Goal: Contribute content: Add original content to the website for others to see

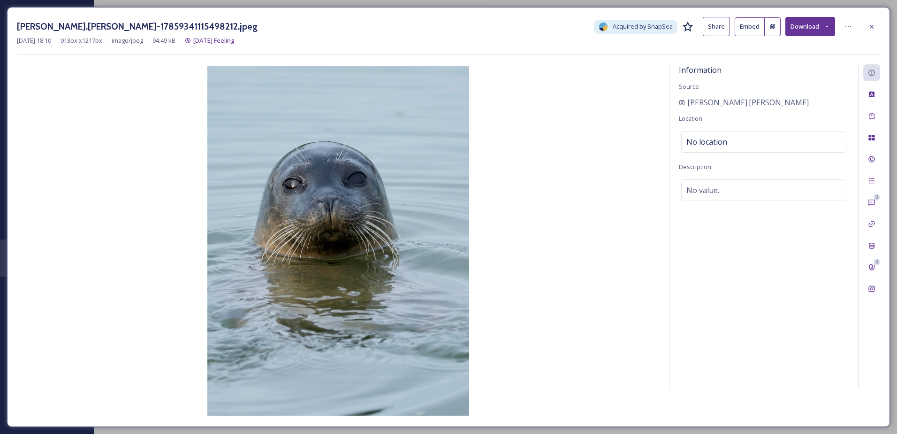
drag, startPoint x: 871, startPoint y: 28, endPoint x: 774, endPoint y: 37, distance: 97.1
click at [870, 28] on icon at bounding box center [872, 27] width 8 height 8
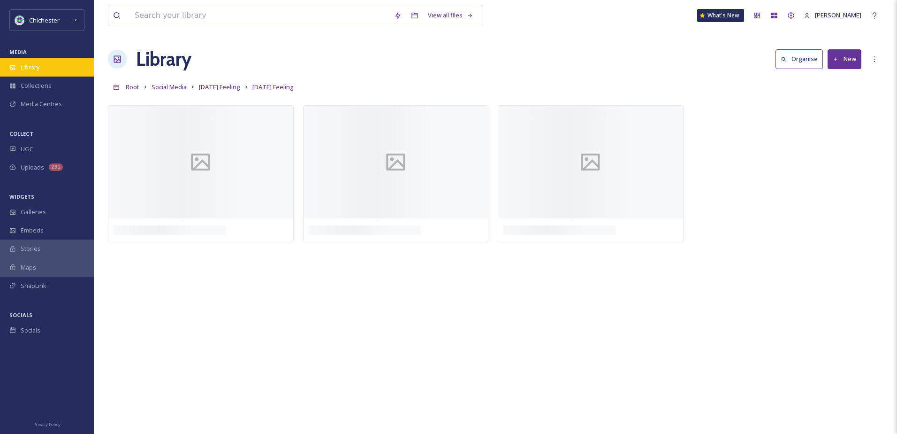
click at [34, 65] on span "Library" at bounding box center [30, 67] width 19 height 9
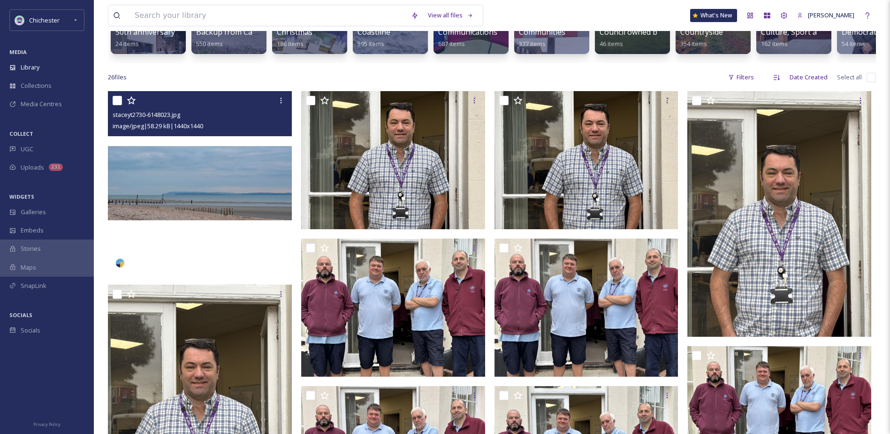
scroll to position [141, 0]
click at [113, 105] on input "checkbox" at bounding box center [117, 99] width 9 height 9
checkbox input "true"
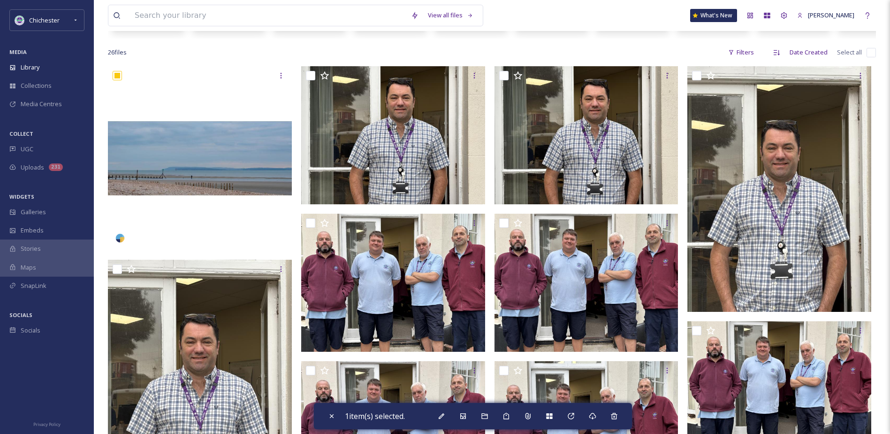
scroll to position [0, 0]
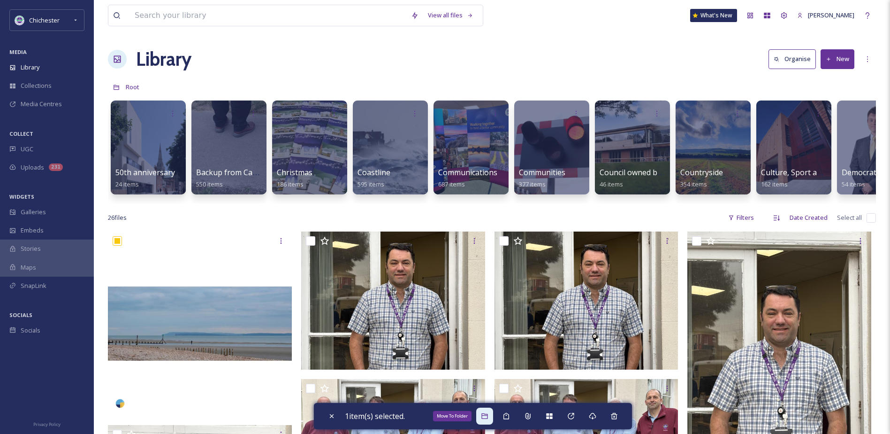
click at [486, 416] on icon at bounding box center [485, 416] width 8 height 8
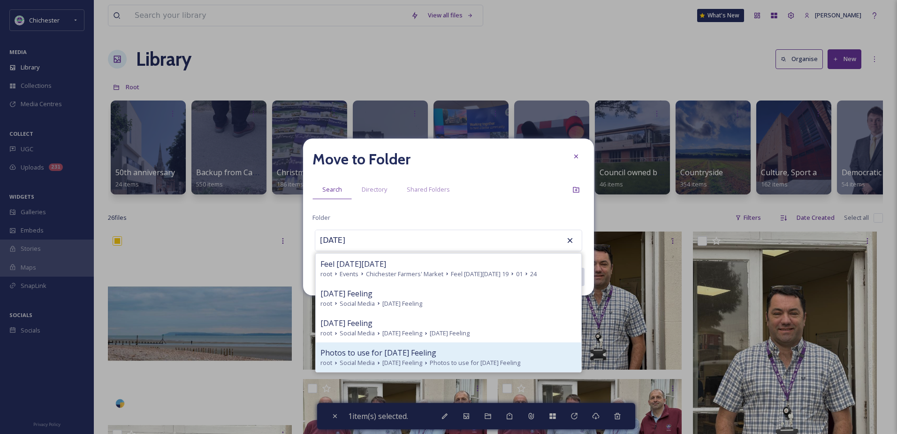
click at [399, 353] on span "Photos to use for Friday Feeling" at bounding box center [379, 352] width 116 height 11
type input "Photos to use for Friday Feeling"
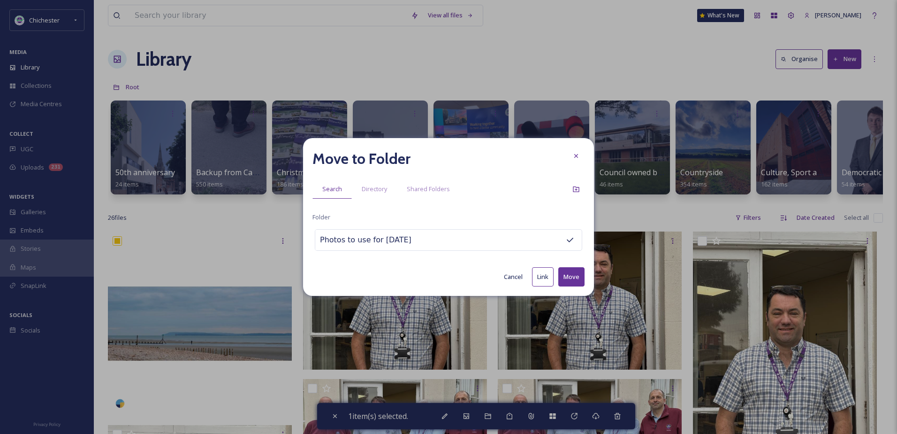
click at [577, 274] on button "Move" at bounding box center [572, 276] width 26 height 19
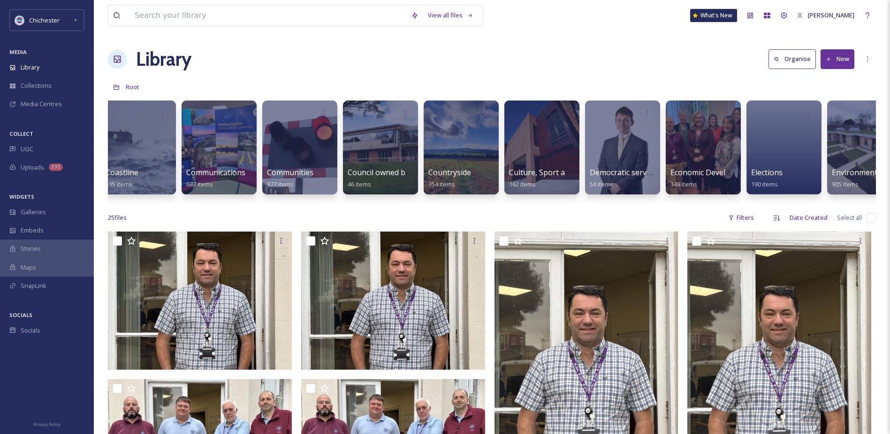
scroll to position [0, 197]
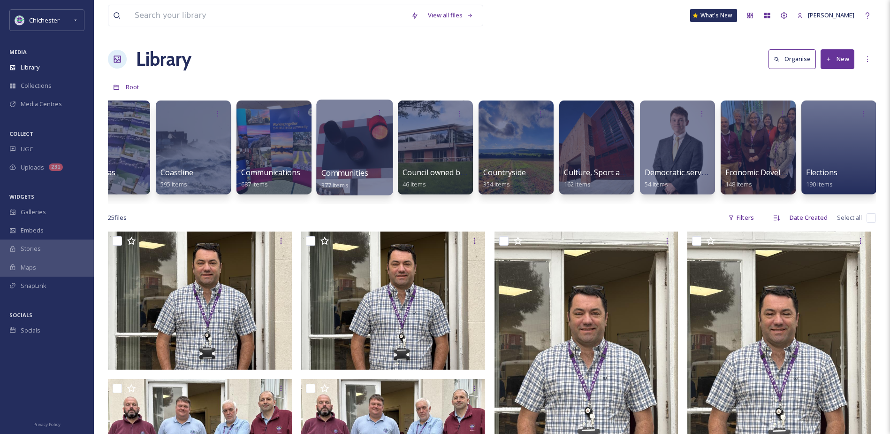
click at [332, 149] on div at bounding box center [354, 148] width 77 height 96
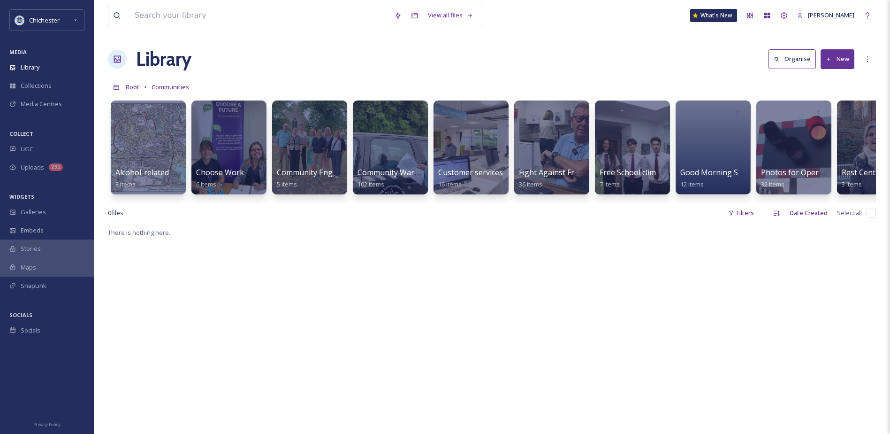
drag, startPoint x: 351, startPoint y: 203, endPoint x: 358, endPoint y: 203, distance: 6.6
click at [358, 203] on div "Alcohol-related antisocial behaviour PSPO consultation 3 items Choose Work 6 it…" at bounding box center [492, 150] width 768 height 108
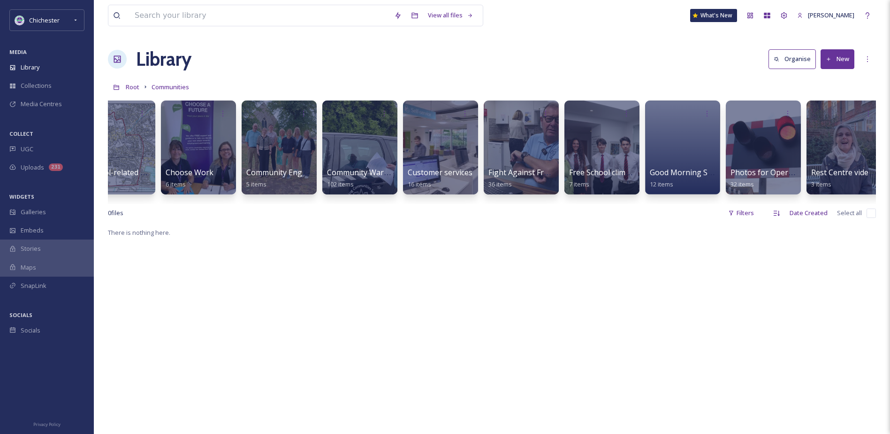
scroll to position [0, 8]
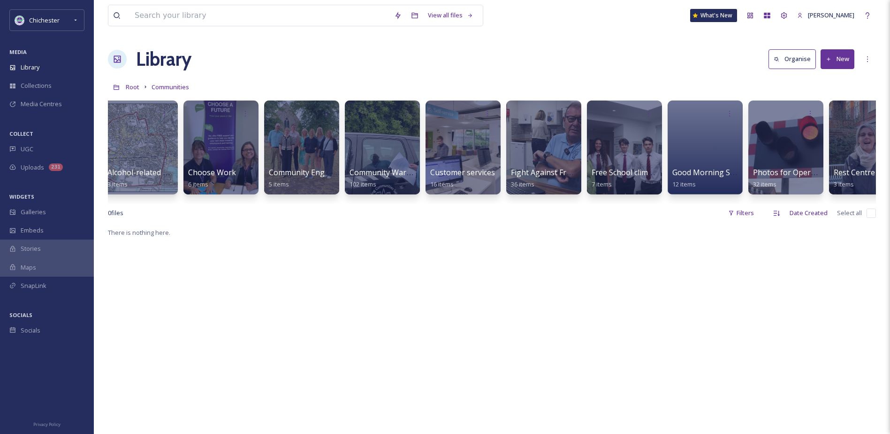
click at [826, 57] on icon at bounding box center [829, 59] width 6 height 6
click at [836, 111] on div "Folder" at bounding box center [827, 117] width 53 height 18
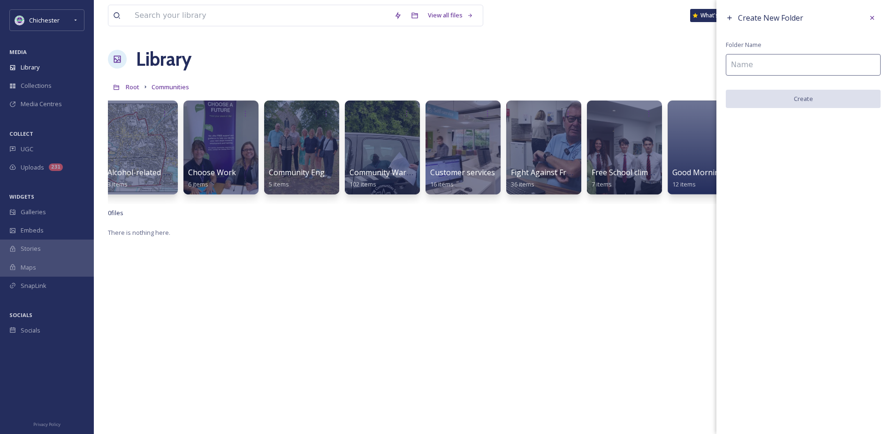
click at [770, 71] on input at bounding box center [803, 65] width 155 height 22
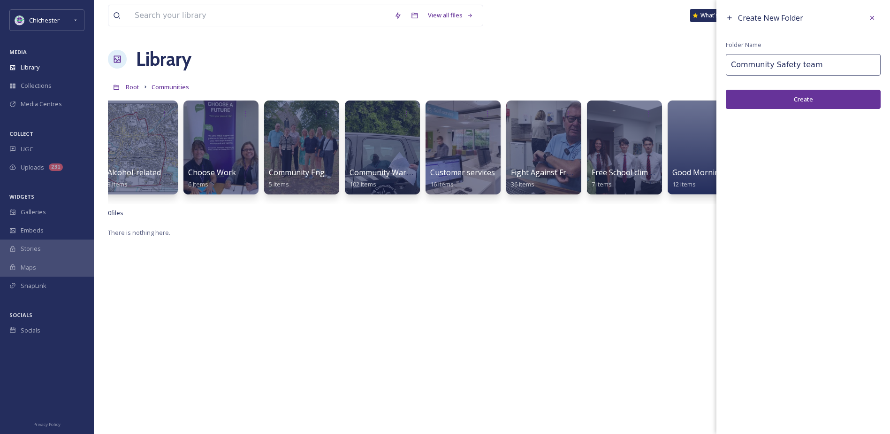
type input "Community Safety team"
click at [836, 105] on button "Create" at bounding box center [803, 99] width 155 height 19
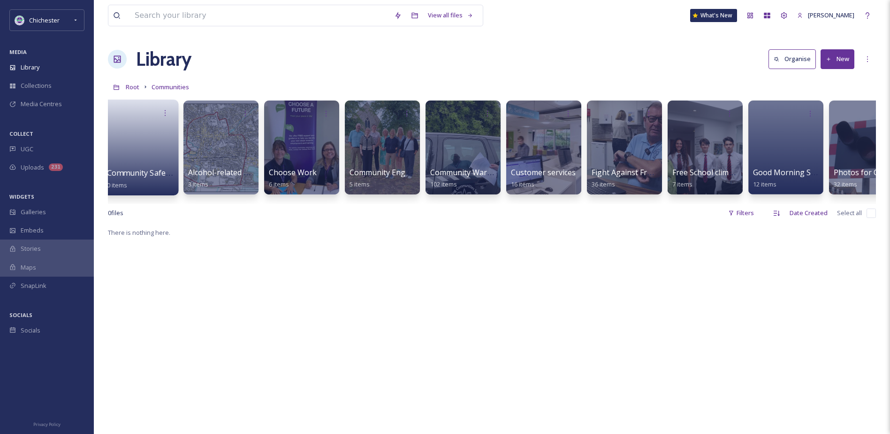
click at [150, 150] on link at bounding box center [140, 145] width 67 height 46
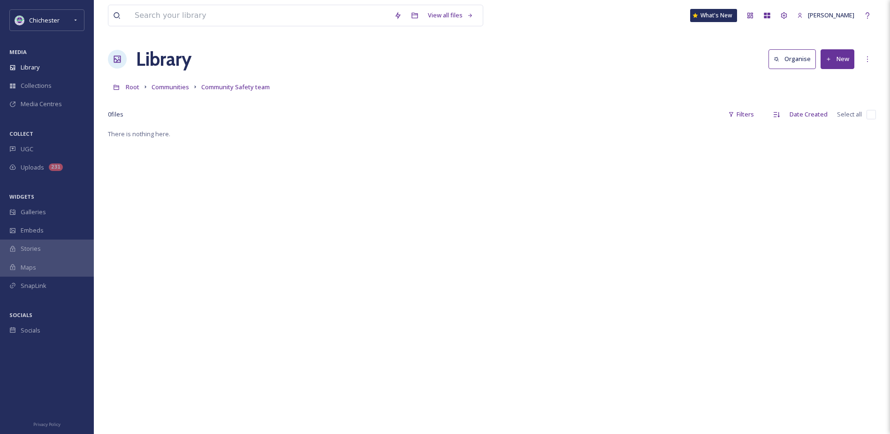
click at [849, 52] on button "New" at bounding box center [838, 58] width 34 height 19
click at [842, 80] on span "File Upload" at bounding box center [833, 81] width 31 height 9
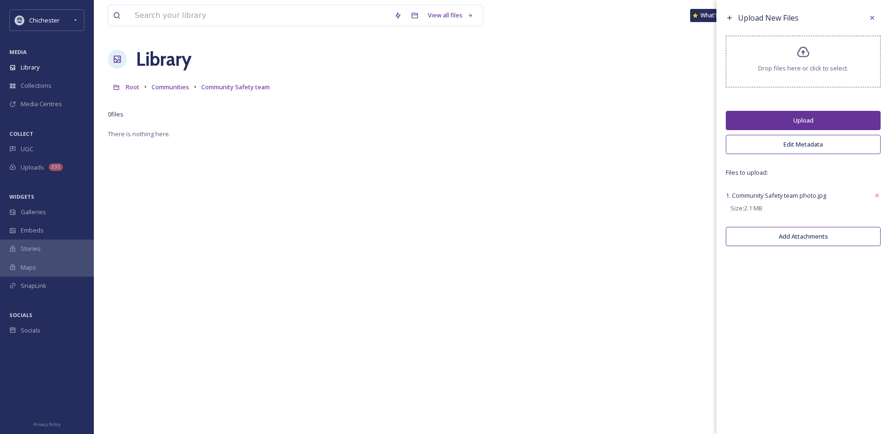
click at [783, 118] on button "Upload" at bounding box center [803, 120] width 155 height 19
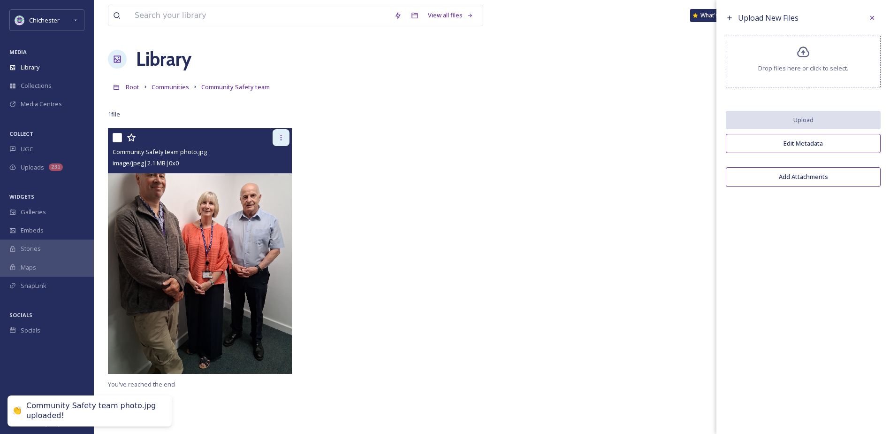
click at [283, 138] on icon at bounding box center [281, 138] width 8 height 8
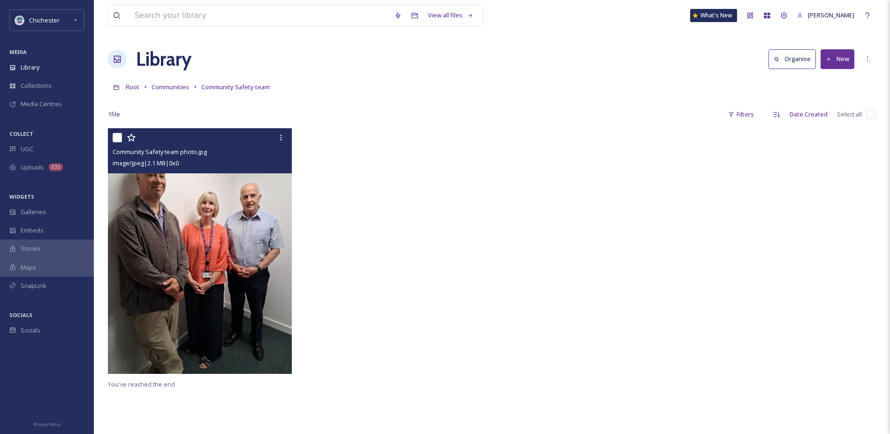
click at [174, 211] on img at bounding box center [200, 250] width 184 height 245
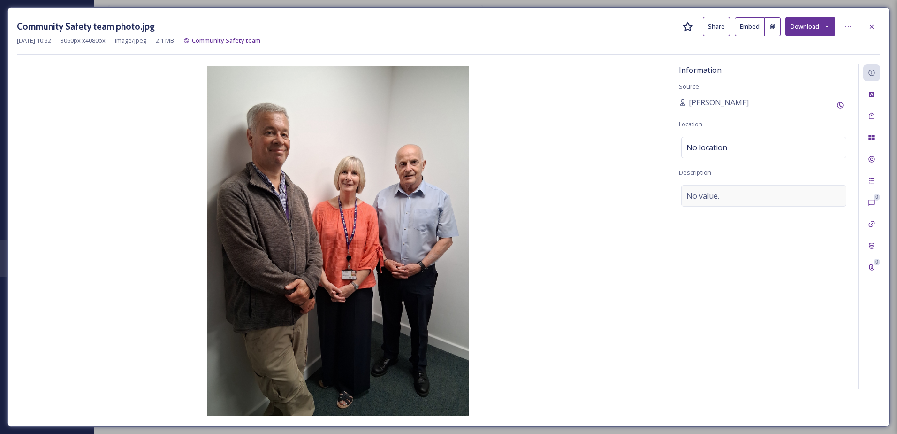
click at [755, 200] on div "No value." at bounding box center [764, 196] width 165 height 22
drag, startPoint x: 137, startPoint y: 28, endPoint x: 12, endPoint y: 28, distance: 125.3
click at [12, 28] on div "Community Safety team photo.jpg Share Embed Download Oct 15 2025 10:32 3060 px …" at bounding box center [448, 217] width 883 height 420
copy h3 "Community Safety team photo"
click at [697, 190] on span "No value." at bounding box center [703, 195] width 33 height 11
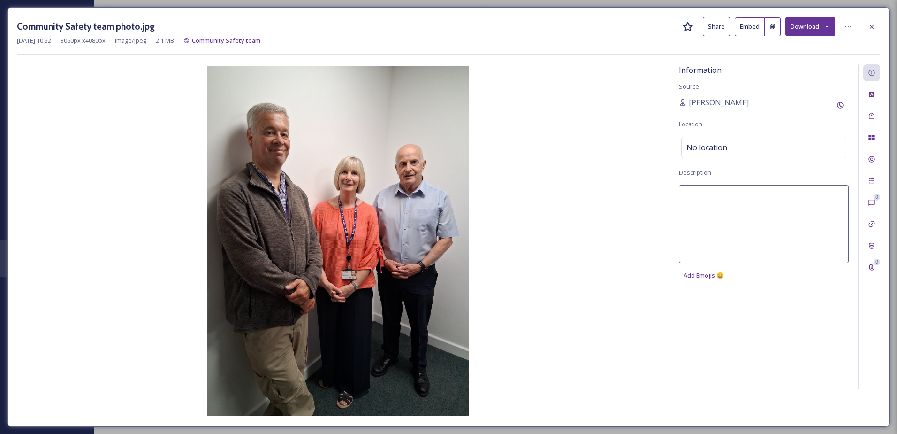
click at [703, 194] on textarea at bounding box center [764, 224] width 170 height 78
paste textarea "Community Safety team photo"
type textarea "Community Safety team photo"
click at [876, 117] on div at bounding box center [872, 115] width 17 height 17
drag, startPoint x: 749, startPoint y: 124, endPoint x: 742, endPoint y: 121, distance: 7.8
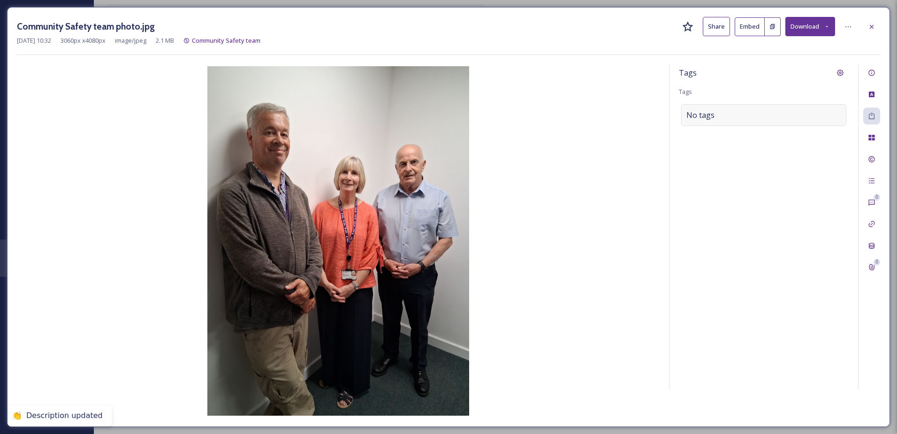
click at [742, 121] on div "No tags" at bounding box center [764, 115] width 165 height 22
click at [737, 117] on input at bounding box center [734, 114] width 94 height 11
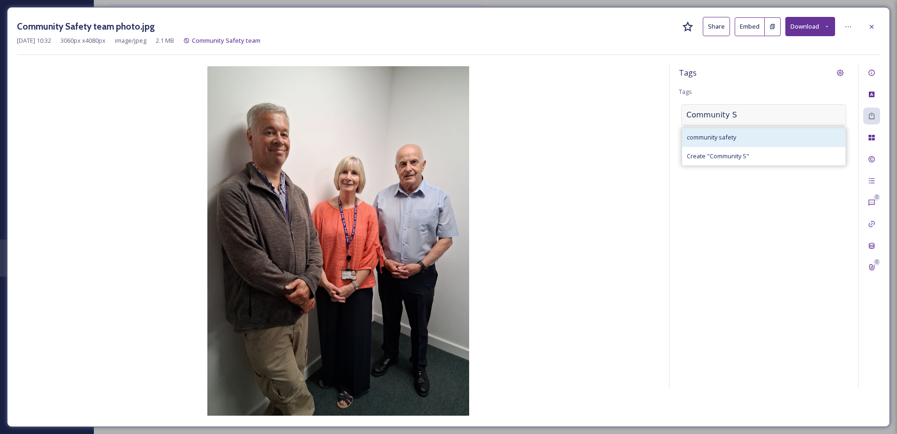
type input "Community S"
click at [747, 131] on div "community safety" at bounding box center [763, 137] width 163 height 18
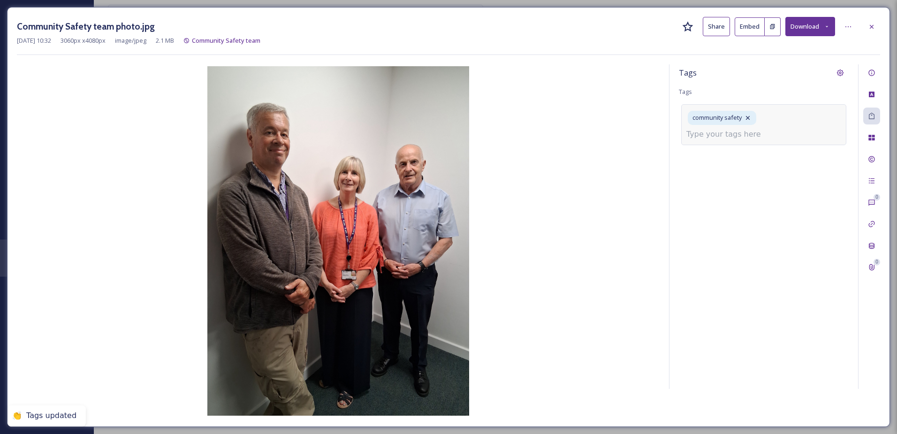
click at [743, 137] on input at bounding box center [734, 134] width 94 height 11
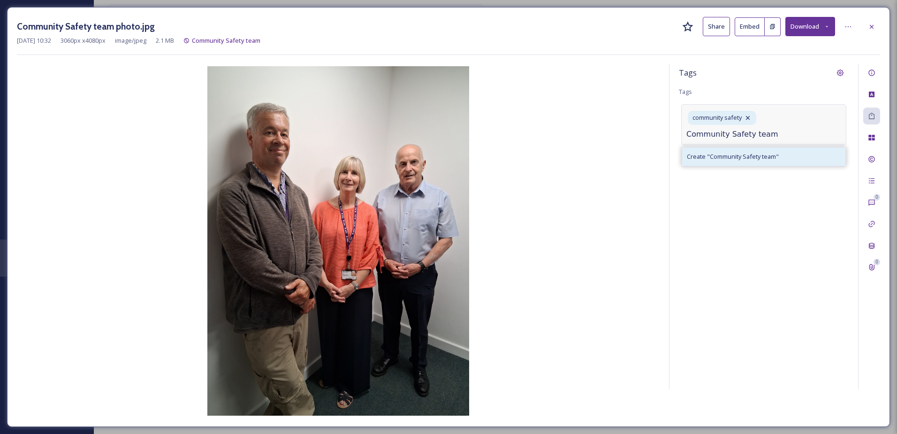
type input "Community Safety team"
click at [747, 153] on span "Create " Community Safety team "" at bounding box center [733, 156] width 92 height 9
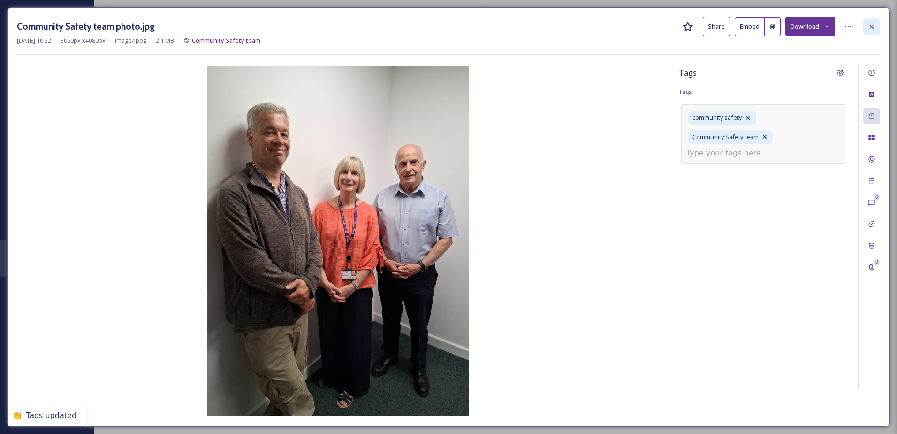
click at [870, 26] on icon at bounding box center [872, 27] width 8 height 8
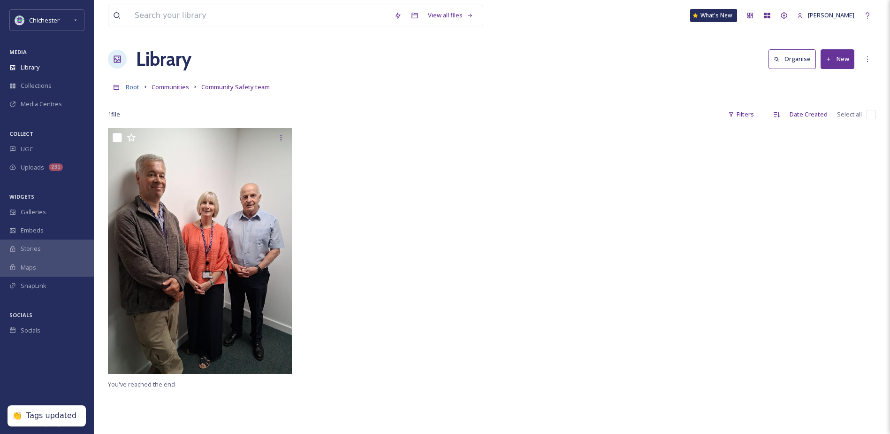
click at [131, 91] on span "Root" at bounding box center [133, 87] width 14 height 8
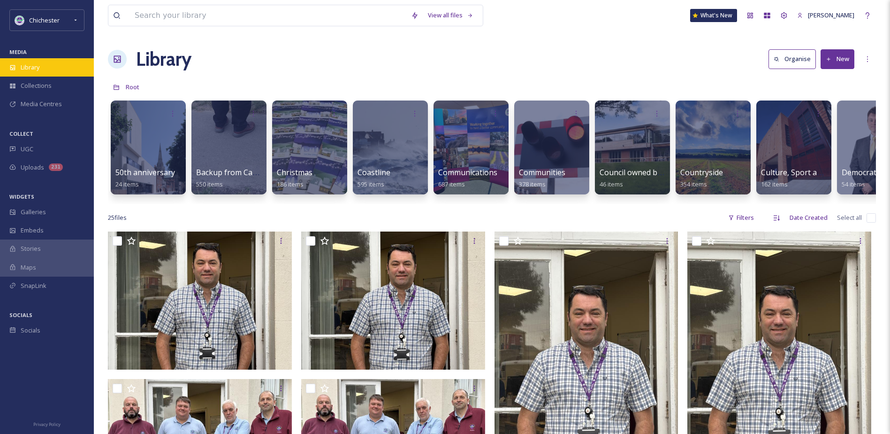
click at [54, 70] on div "Library" at bounding box center [47, 67] width 94 height 18
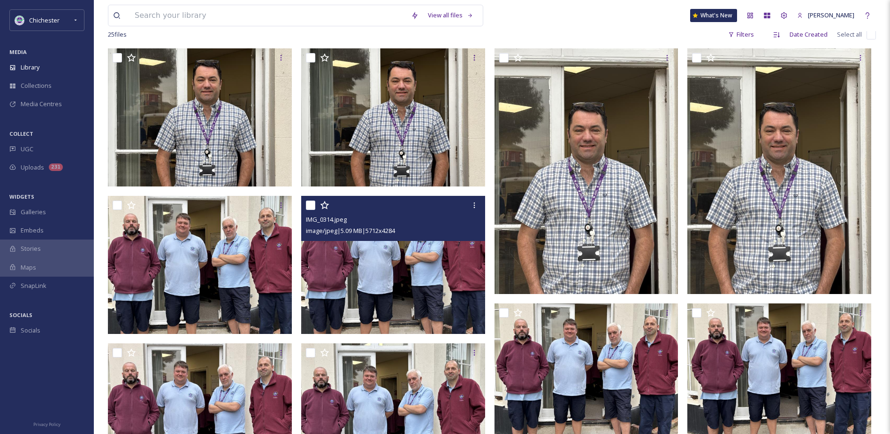
scroll to position [235, 0]
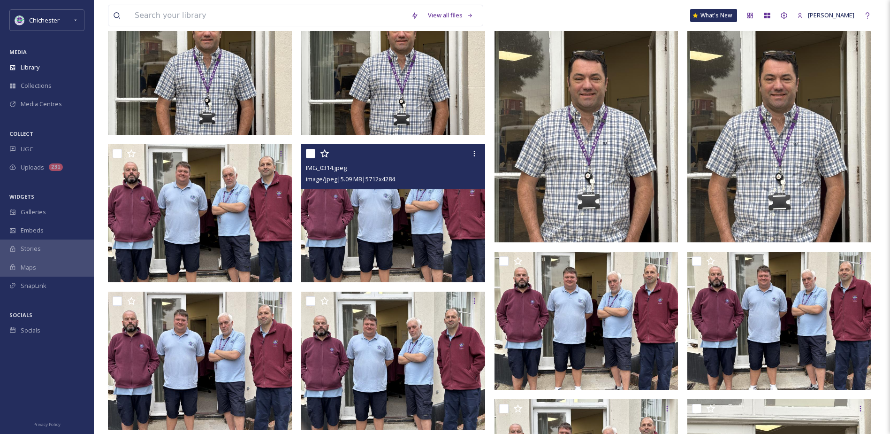
click at [371, 219] on img at bounding box center [393, 213] width 184 height 138
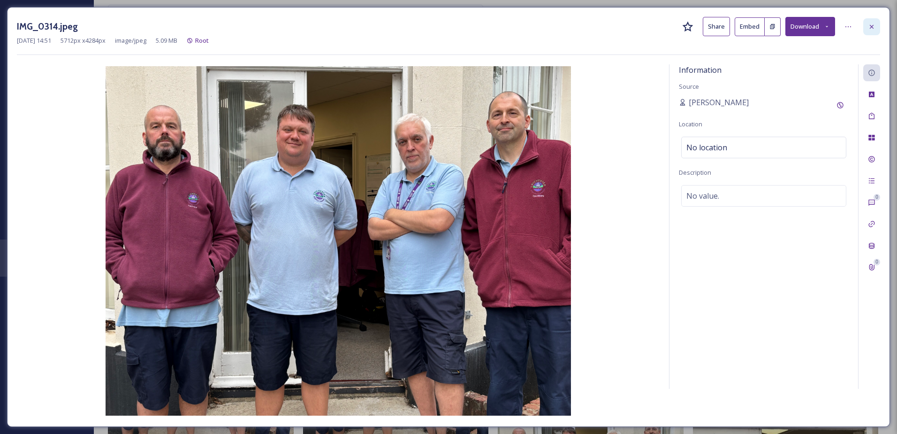
click at [875, 19] on div at bounding box center [872, 26] width 17 height 17
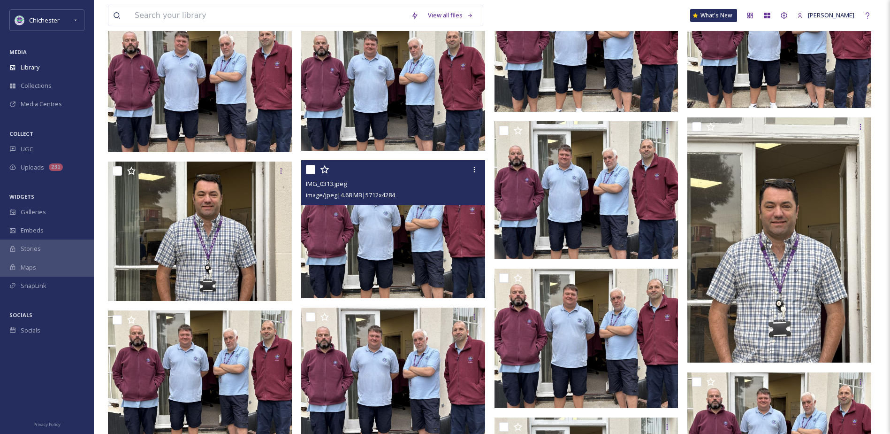
scroll to position [141, 0]
